Goal: Check status: Check status

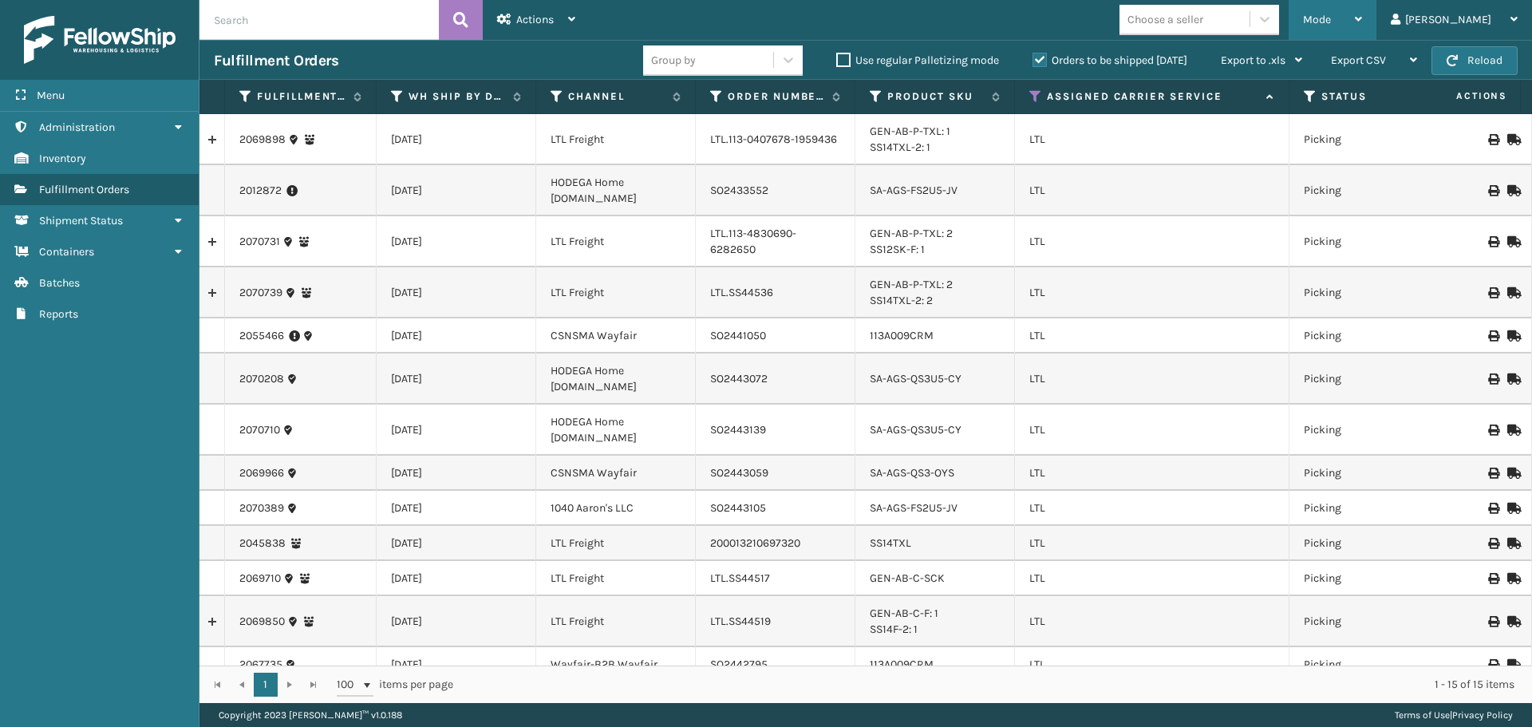
click at [1331, 15] on span "Mode" at bounding box center [1317, 20] width 28 height 14
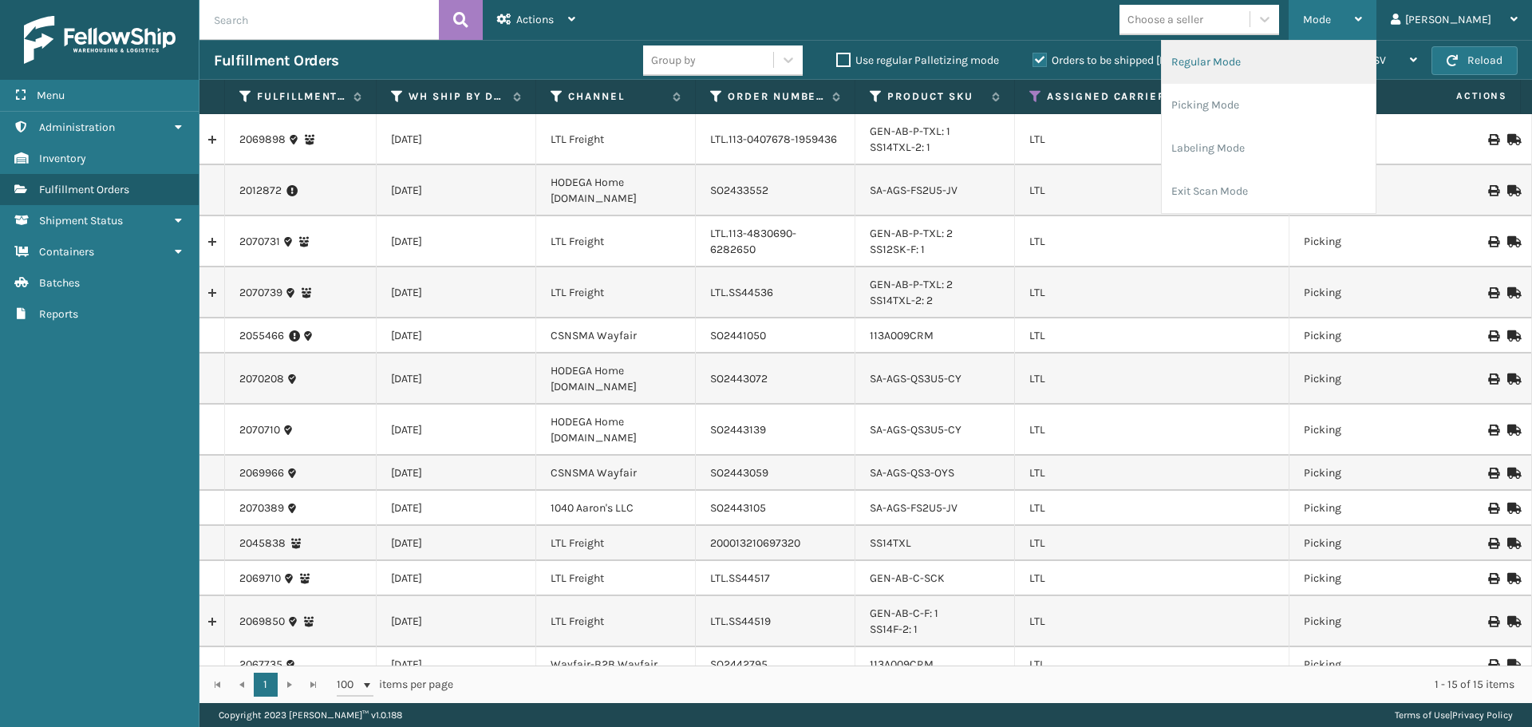
click at [1353, 73] on li "Regular Mode" at bounding box center [1269, 62] width 214 height 43
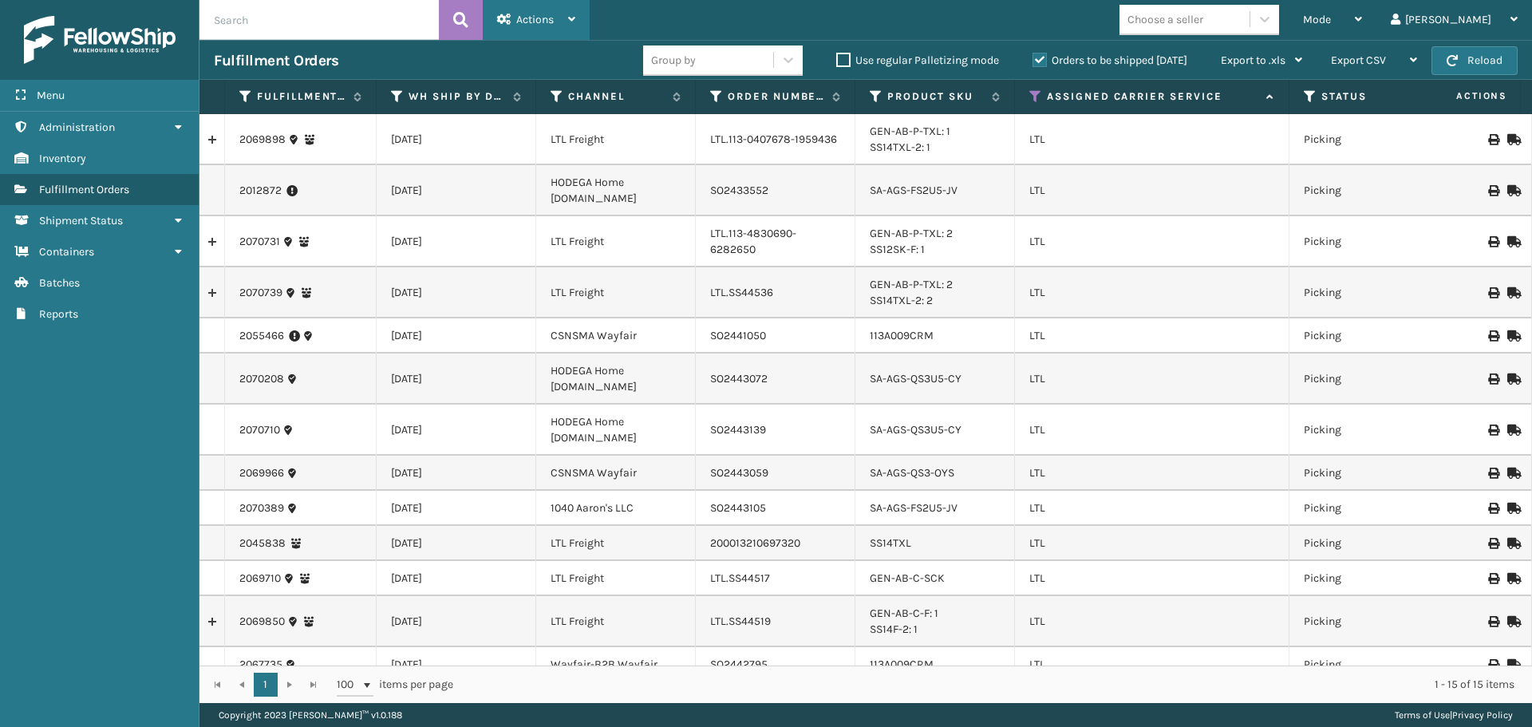
click at [551, 29] on div "Actions" at bounding box center [536, 20] width 78 height 40
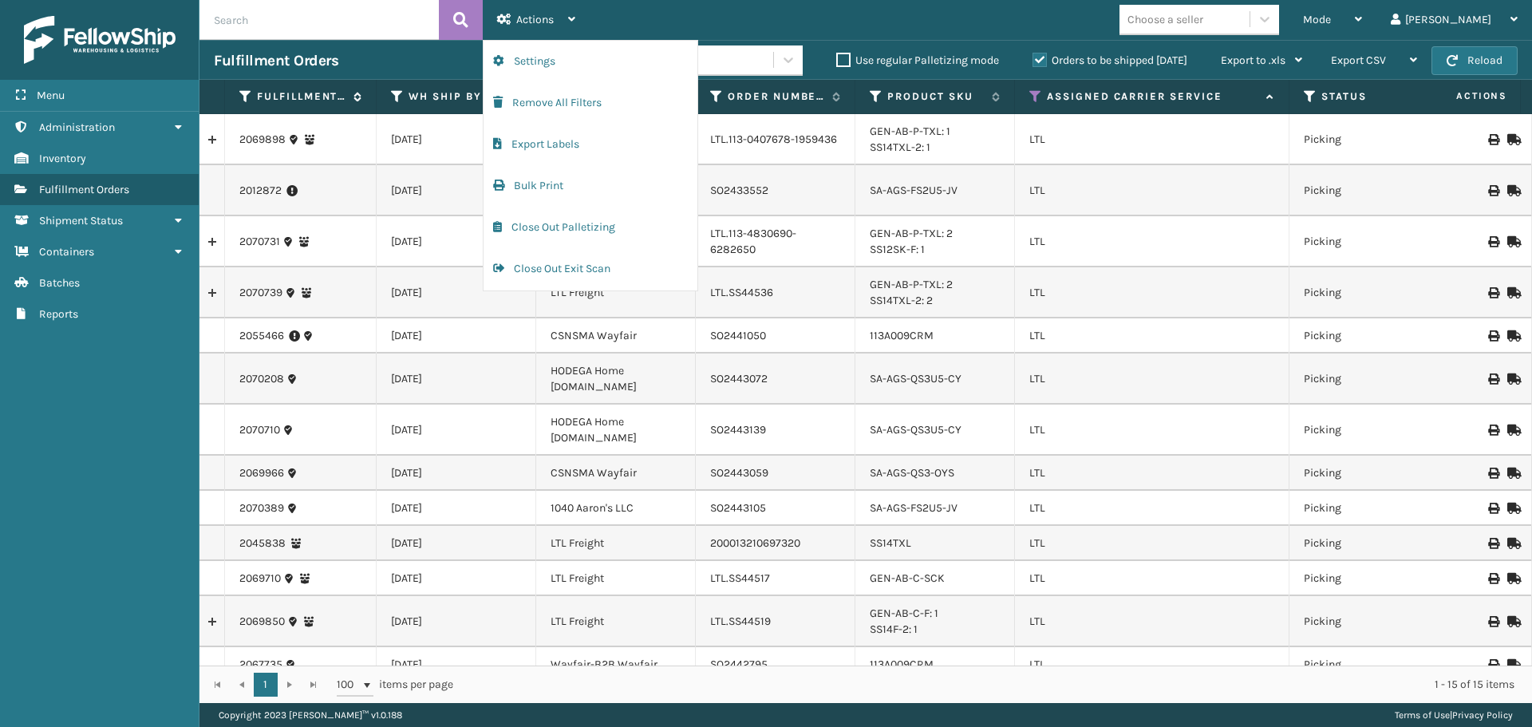
click at [244, 95] on icon at bounding box center [245, 96] width 13 height 14
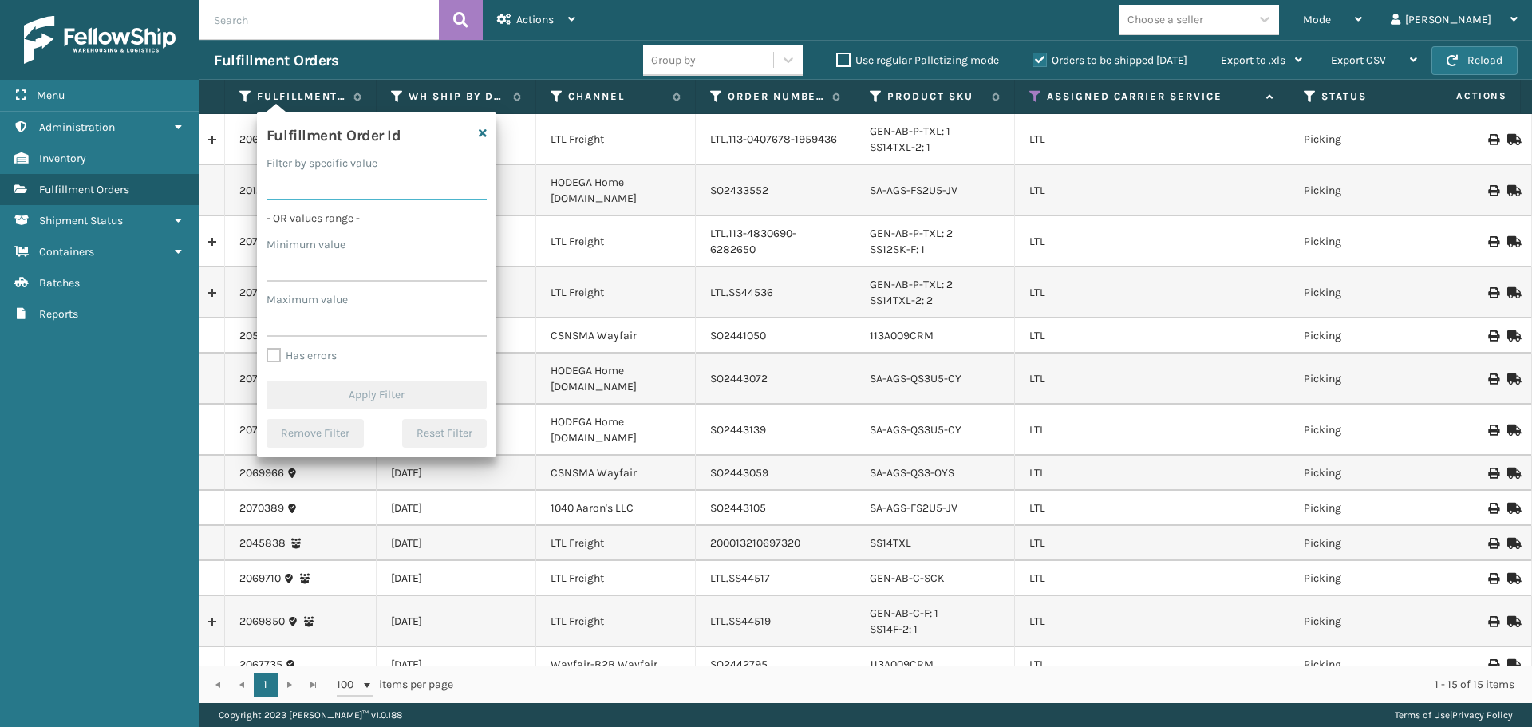
click at [362, 190] on input "Filter by specific value" at bounding box center [377, 186] width 220 height 29
paste input "2068797"
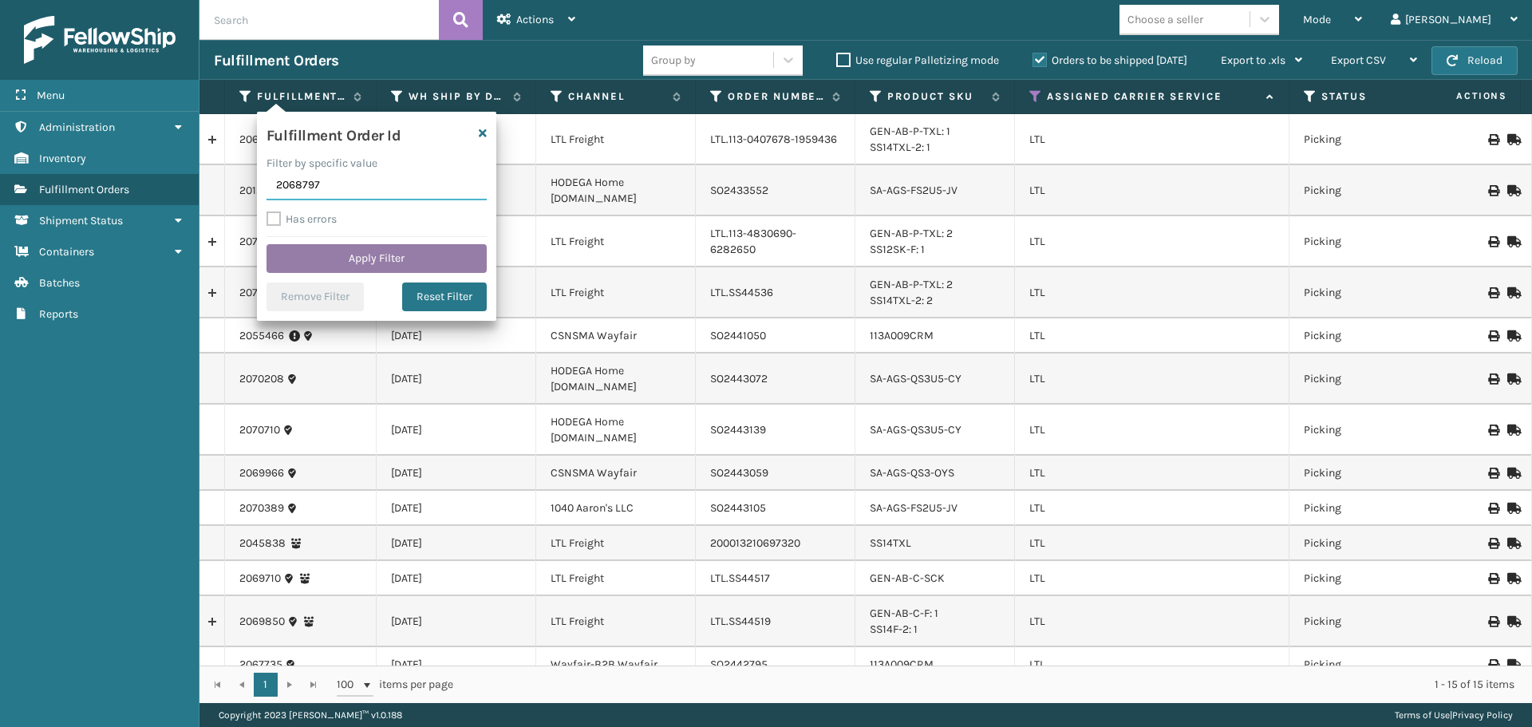
type input "2068797"
click at [354, 249] on button "Apply Filter" at bounding box center [377, 258] width 220 height 29
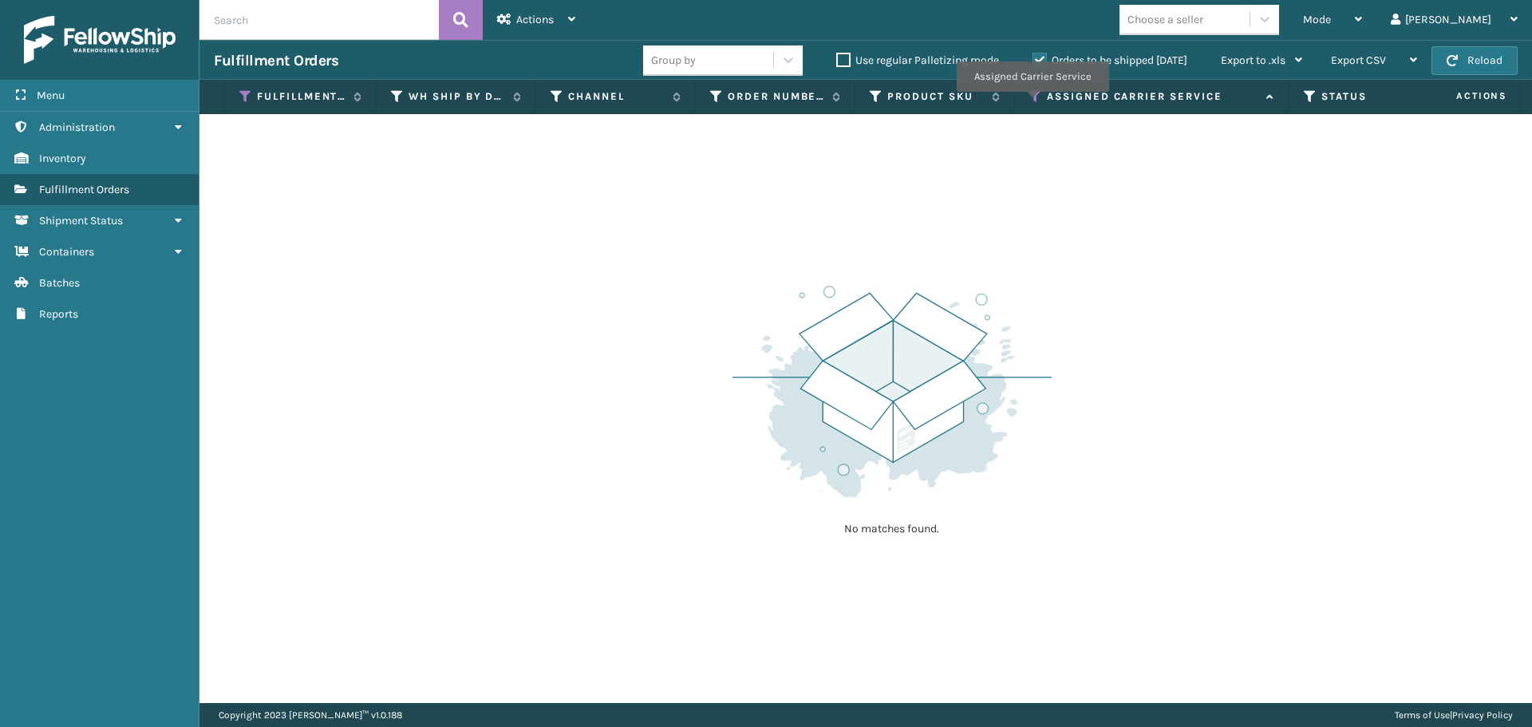
click at [1031, 100] on icon at bounding box center [1036, 96] width 13 height 14
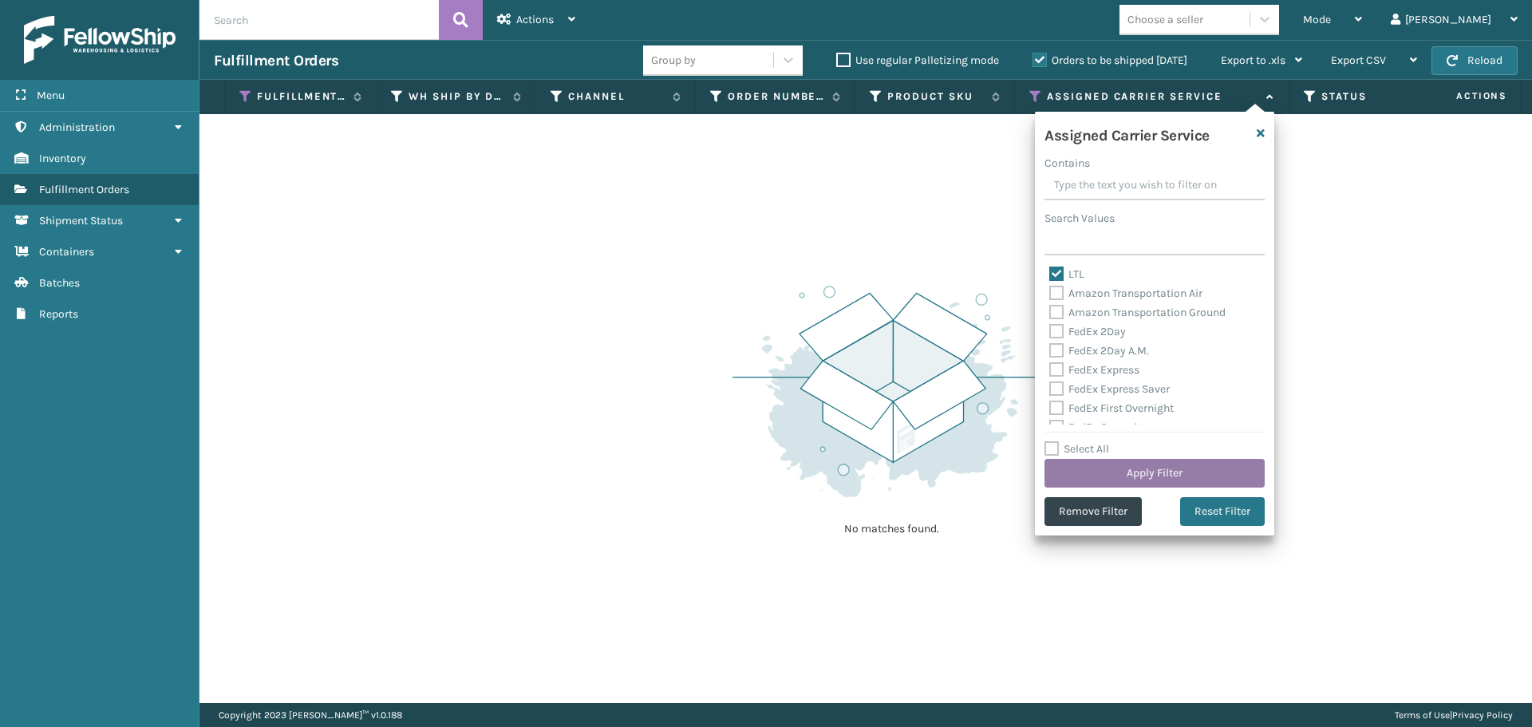
click at [1142, 475] on button "Apply Filter" at bounding box center [1155, 473] width 220 height 29
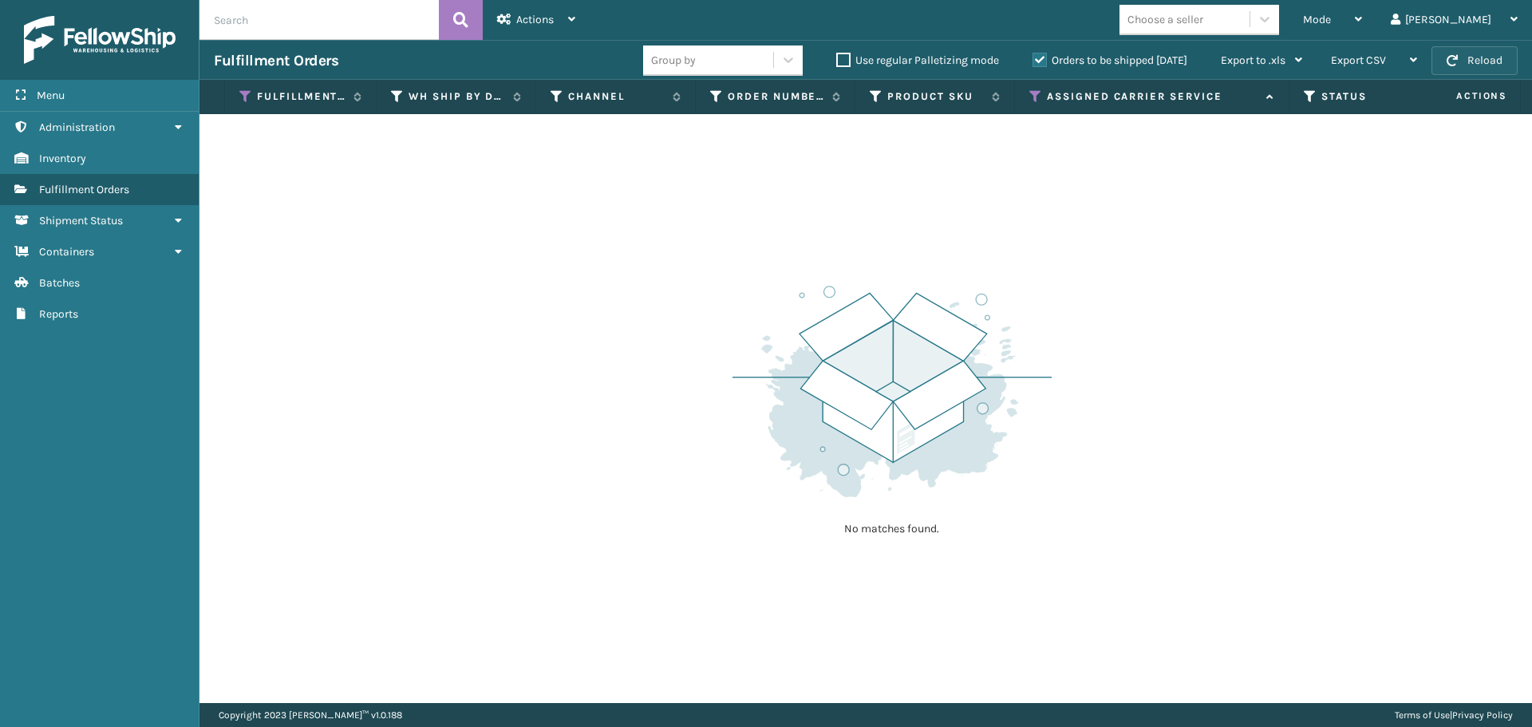
click at [1475, 53] on button "Reload" at bounding box center [1475, 60] width 86 height 29
click at [1473, 55] on button "Reload" at bounding box center [1475, 60] width 86 height 29
